Goal: Use online tool/utility: Utilize a website feature to perform a specific function

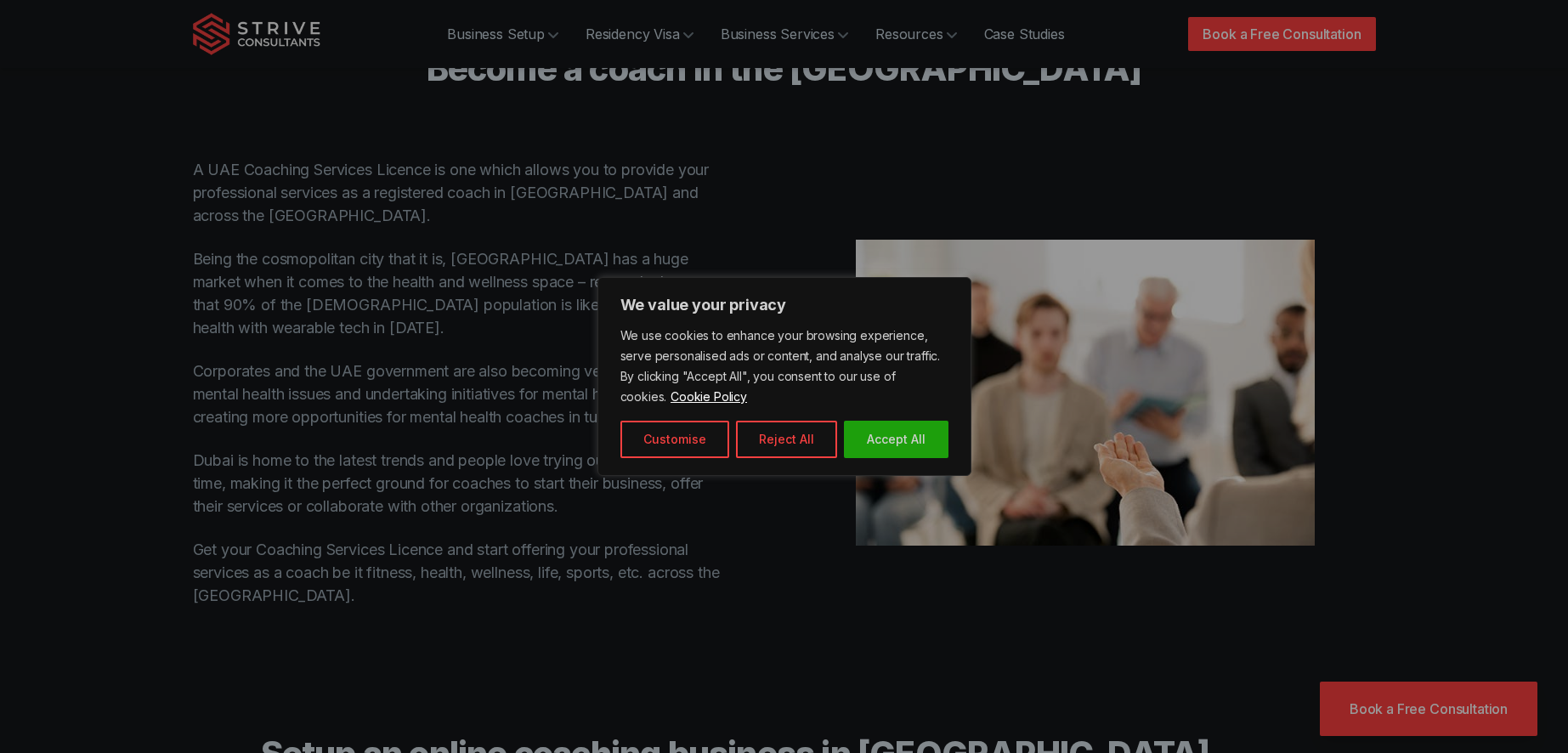
click at [904, 444] on button "Accept All" at bounding box center [896, 439] width 104 height 38
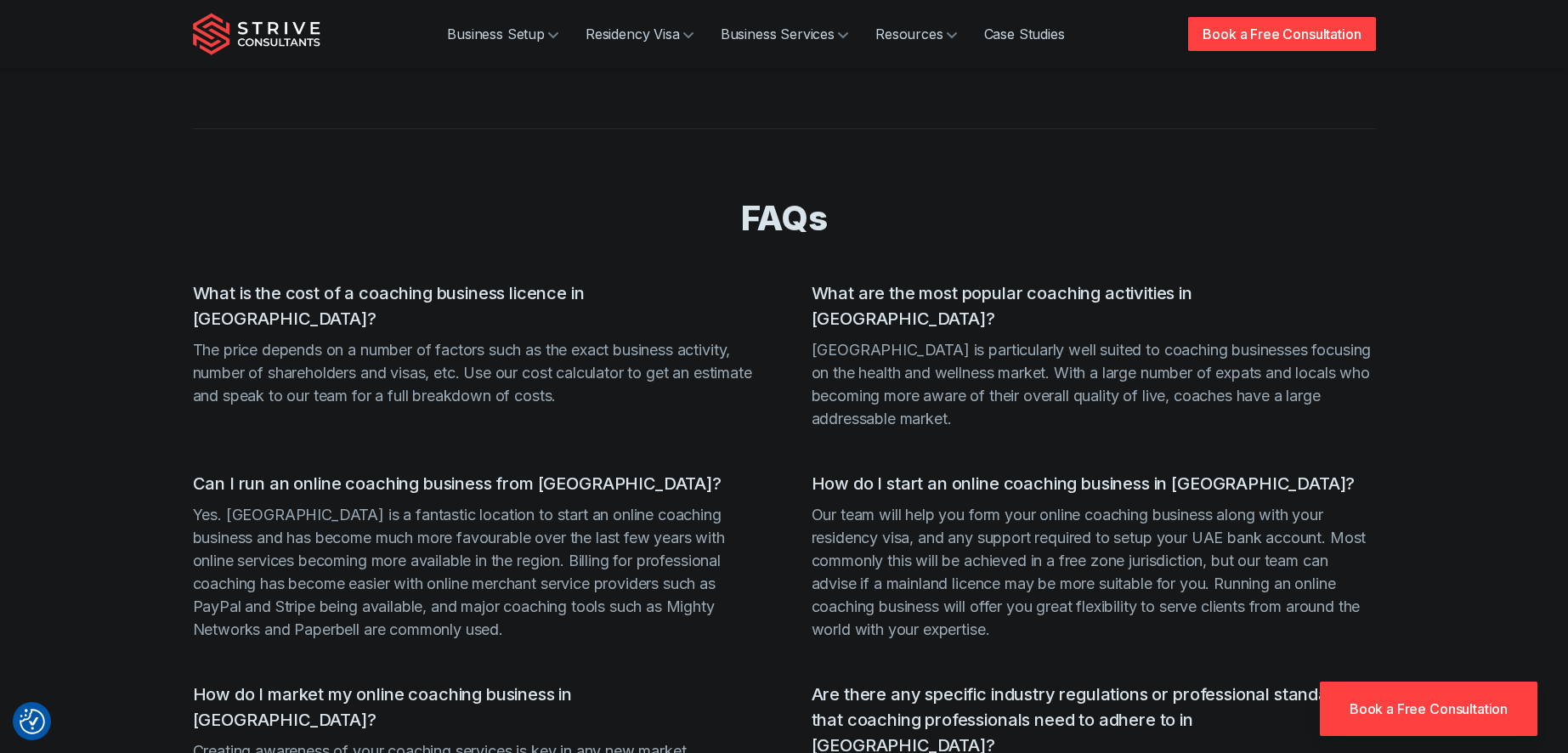
scroll to position [2963, 0]
click at [553, 337] on p "The price depends on a number of factors such as the exact business activity, n…" at bounding box center [475, 371] width 564 height 69
click at [596, 337] on p "The price depends on a number of factors such as the exact business activity, n…" at bounding box center [475, 371] width 564 height 69
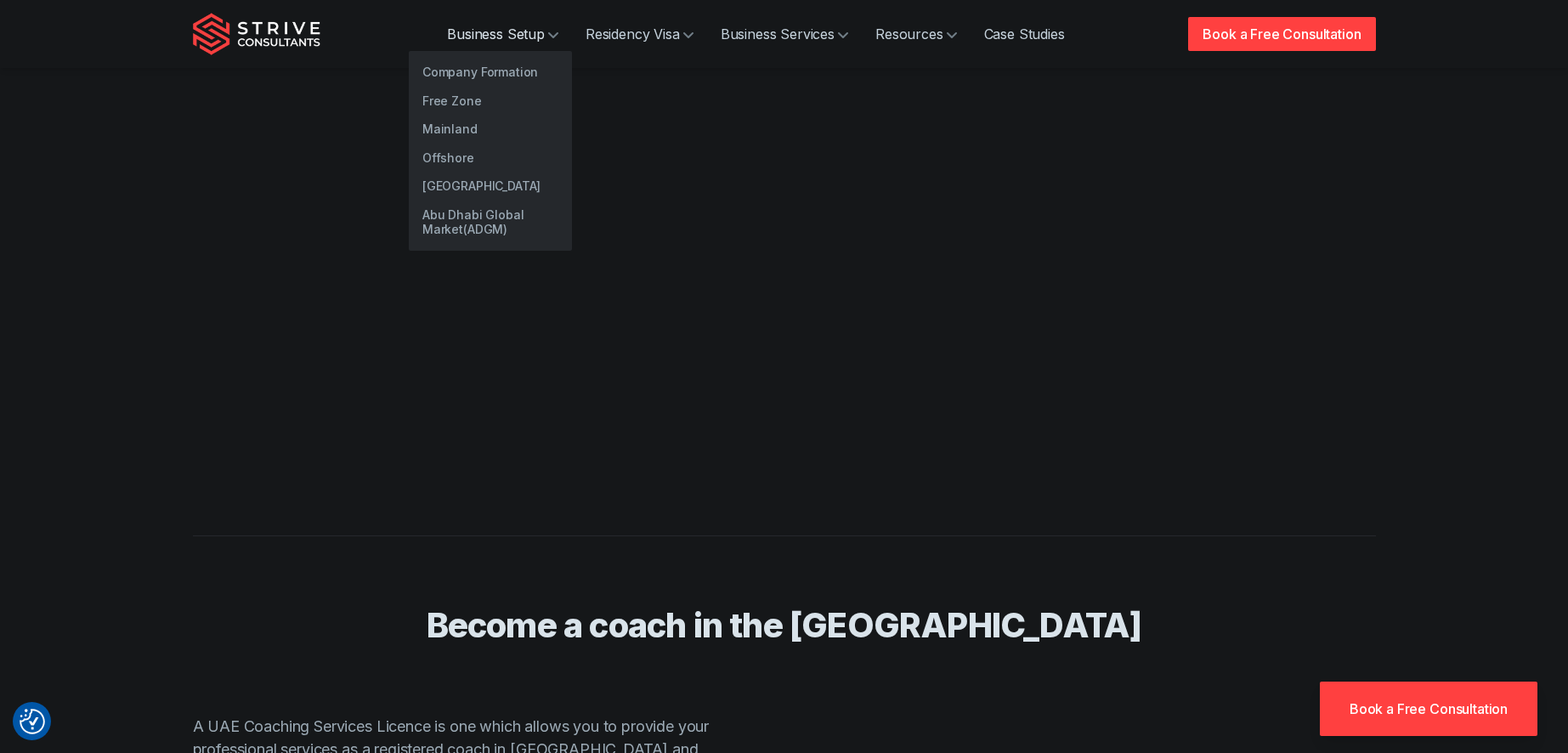
scroll to position [626, 0]
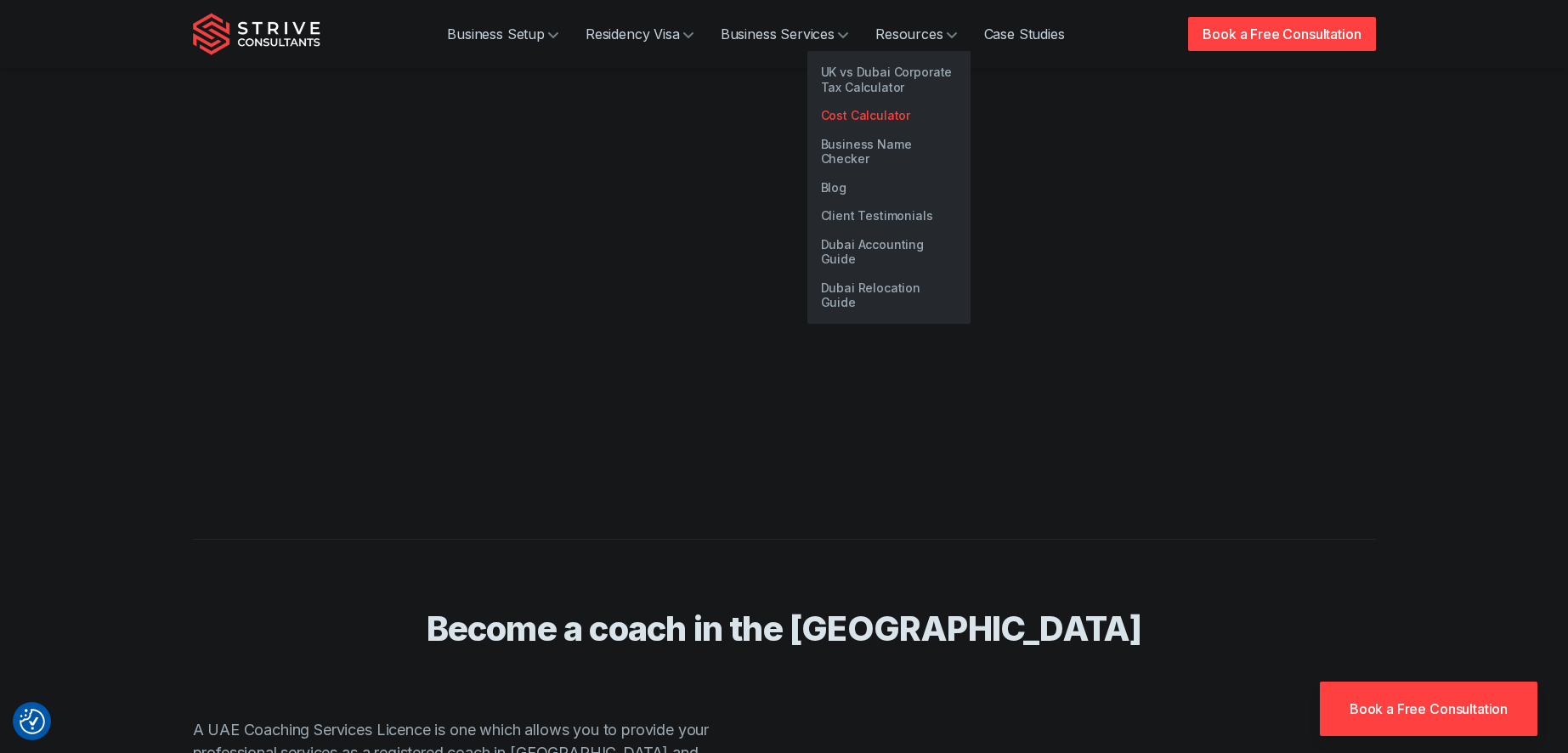
click at [857, 109] on link "Cost Calculator" at bounding box center [889, 115] width 163 height 29
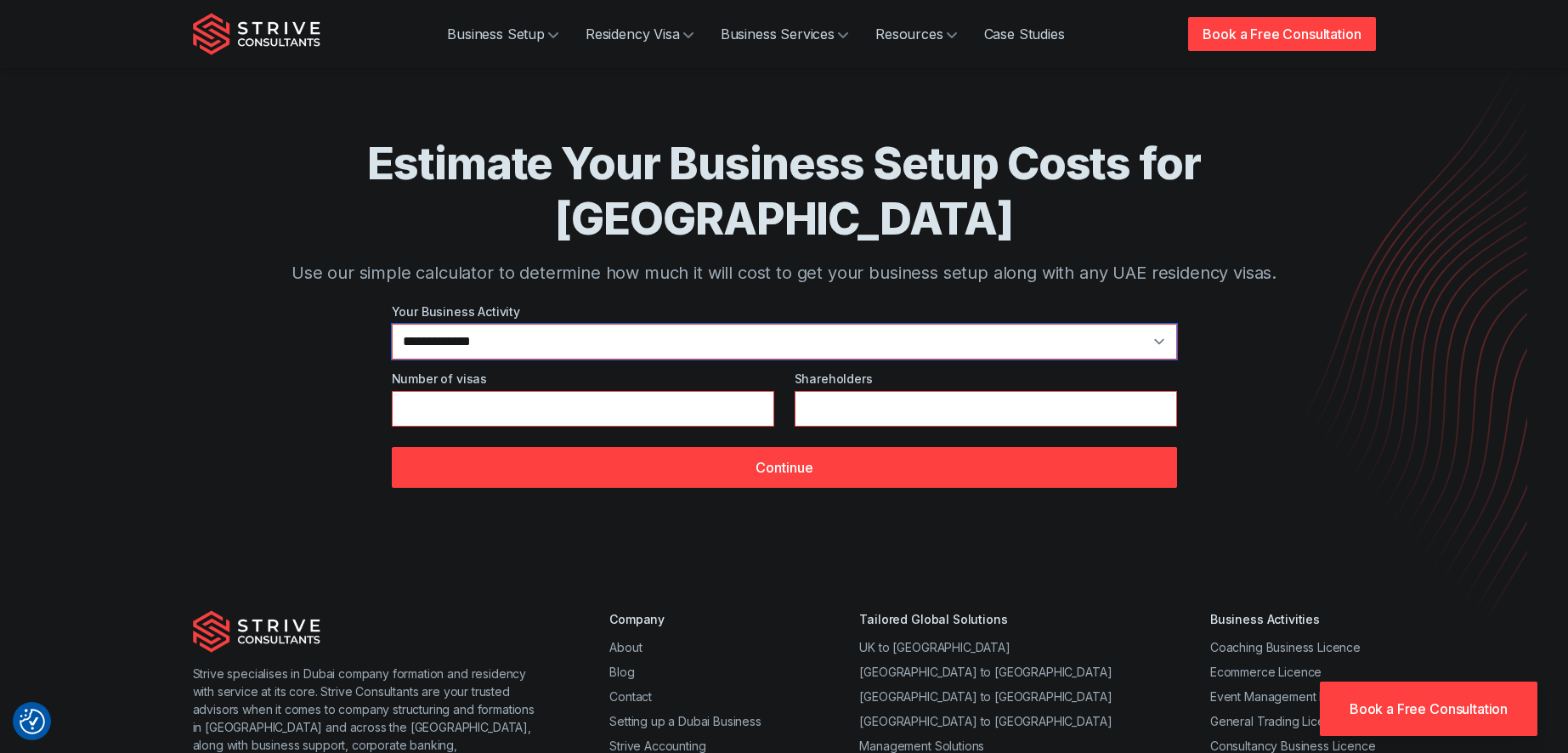
select select "**"
click at [682, 391] on input "*" at bounding box center [583, 408] width 382 height 36
type input "*"
click at [754, 391] on input "*" at bounding box center [583, 408] width 382 height 36
click at [883, 391] on input "*" at bounding box center [986, 408] width 382 height 36
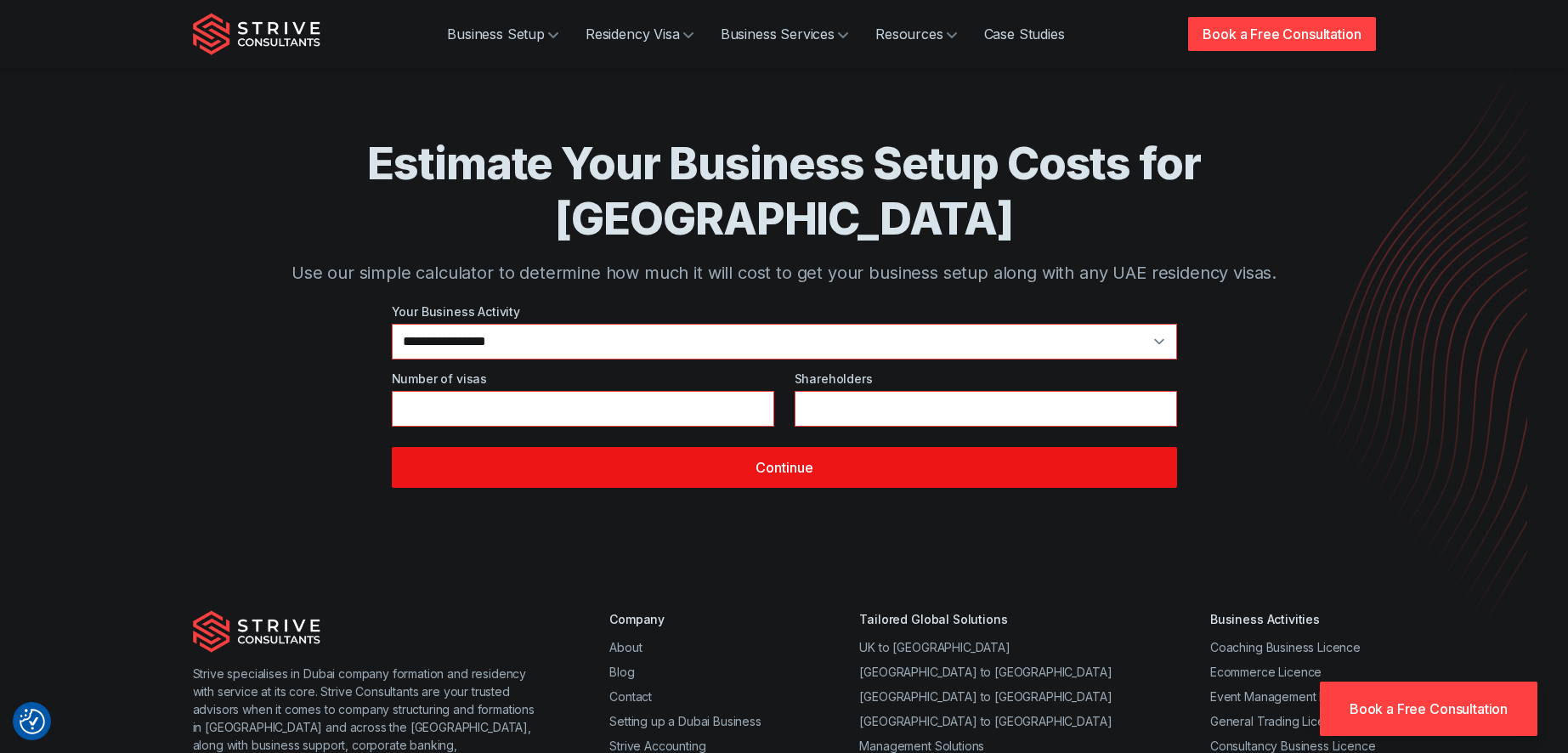
click at [787, 447] on button "Continue" at bounding box center [784, 467] width 785 height 41
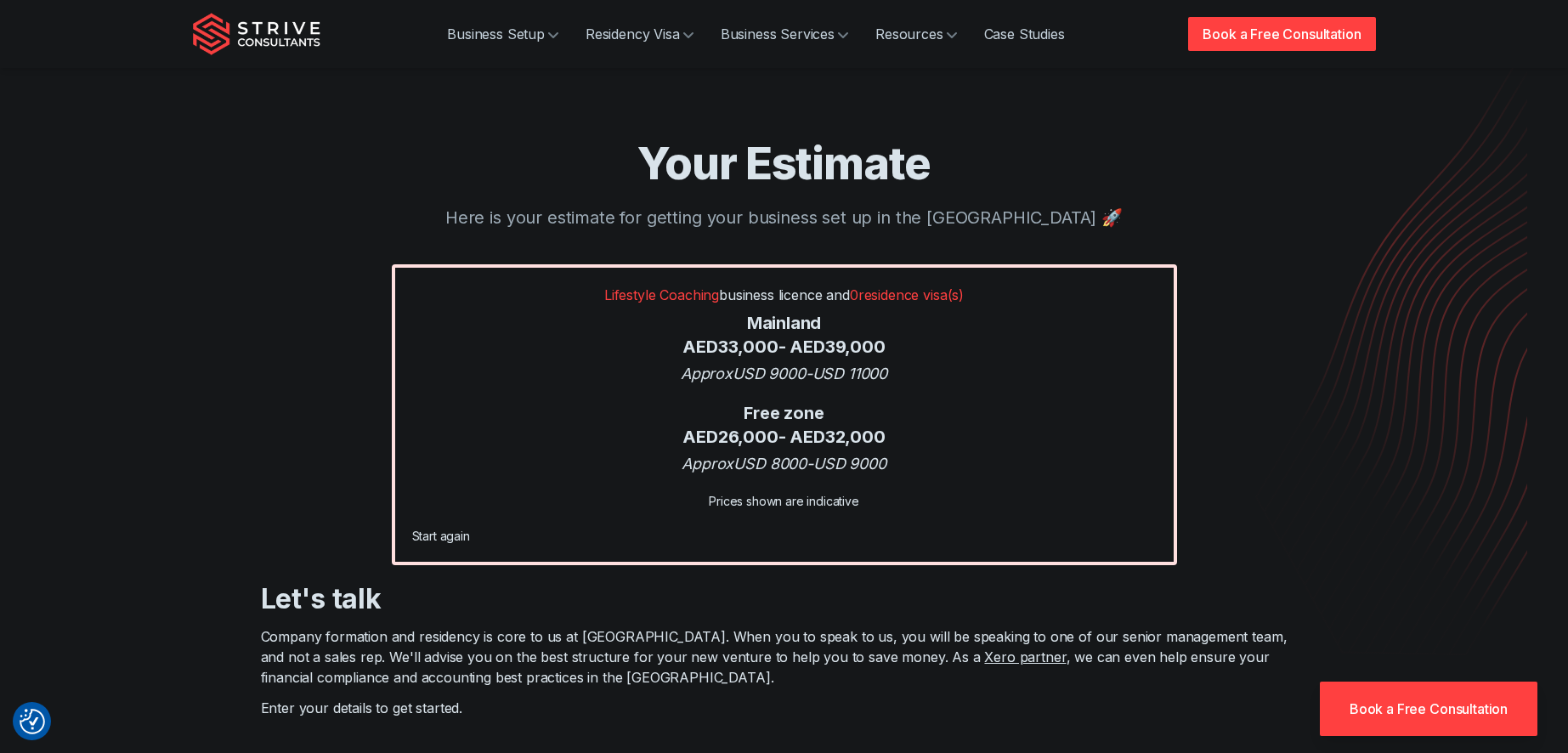
scroll to position [1, 0]
click at [1386, 5] on div "Business Setup Residency Visa Business Services Resources Case Studies Book a F…" at bounding box center [784, 34] width 1224 height 68
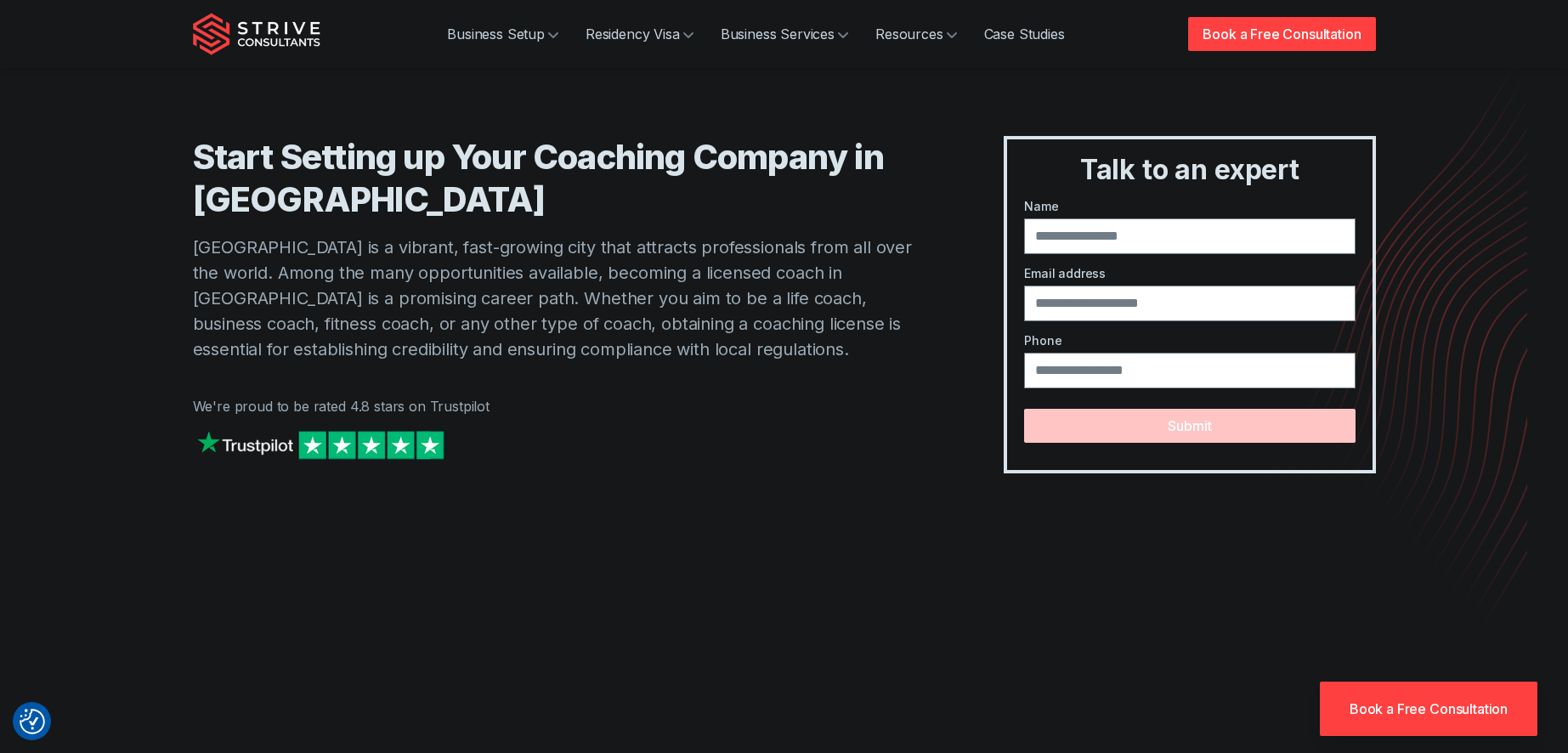
scroll to position [626, 0]
